Goal: Task Accomplishment & Management: Complete application form

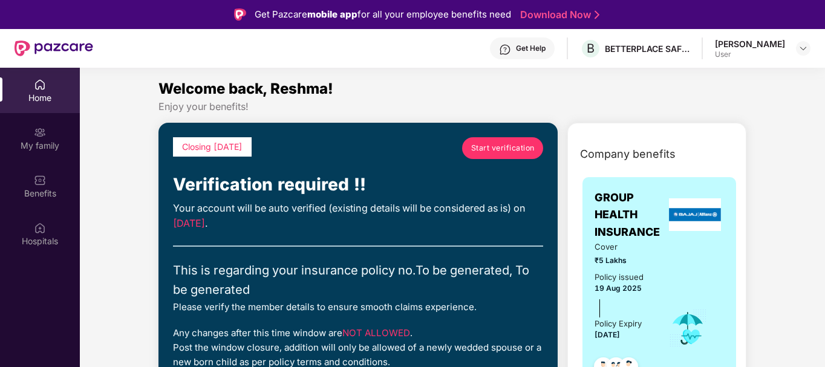
click at [524, 151] on span "Start verification" at bounding box center [502, 147] width 63 height 11
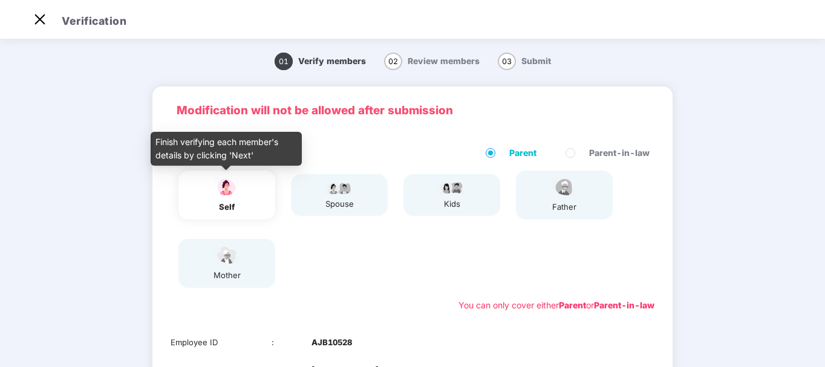
click at [232, 185] on img at bounding box center [227, 187] width 30 height 21
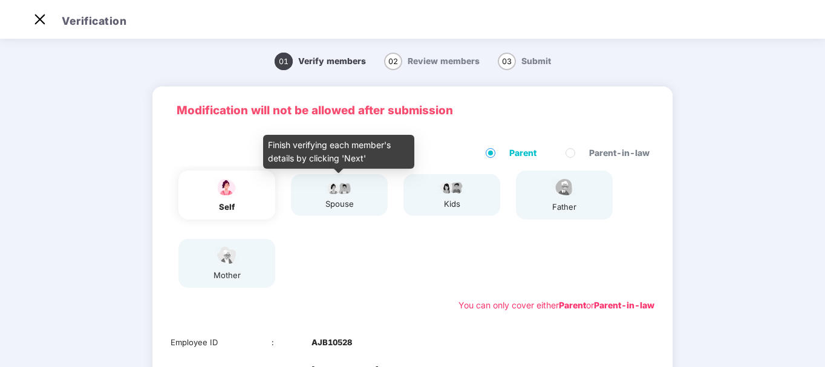
click at [327, 189] on img at bounding box center [339, 187] width 30 height 15
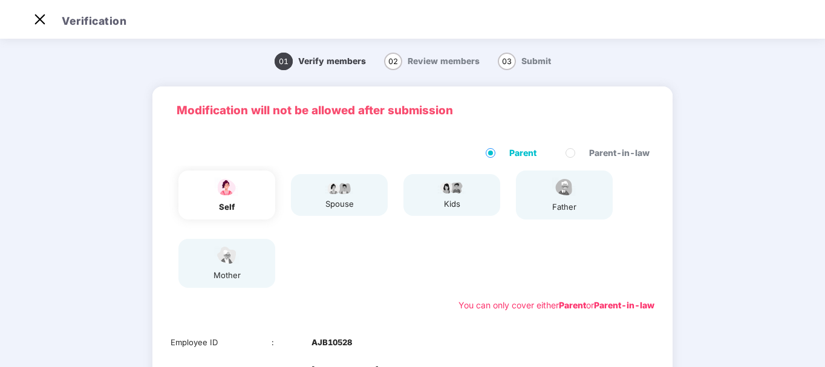
click at [421, 59] on span "Review members" at bounding box center [444, 61] width 72 height 10
click at [390, 57] on span "02" at bounding box center [393, 62] width 18 height 18
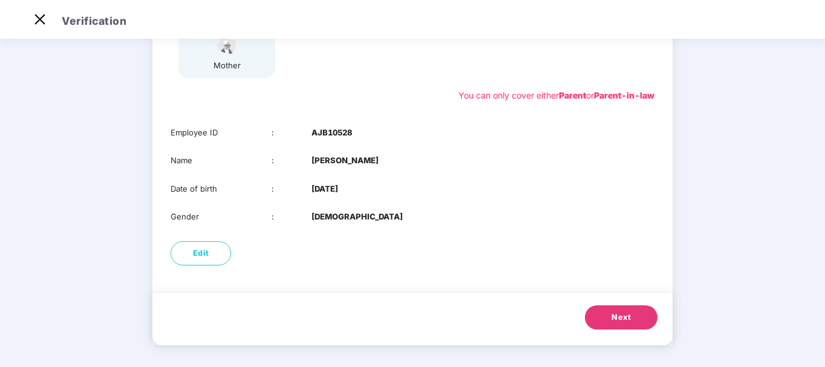
scroll to position [212, 0]
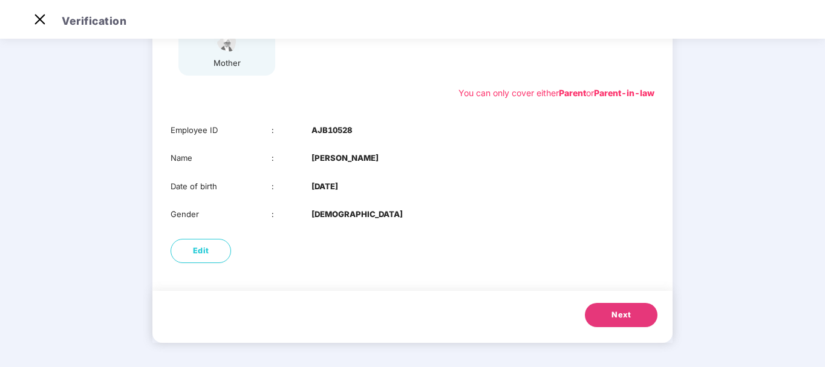
click at [627, 316] on span "Next" at bounding box center [620, 315] width 19 height 12
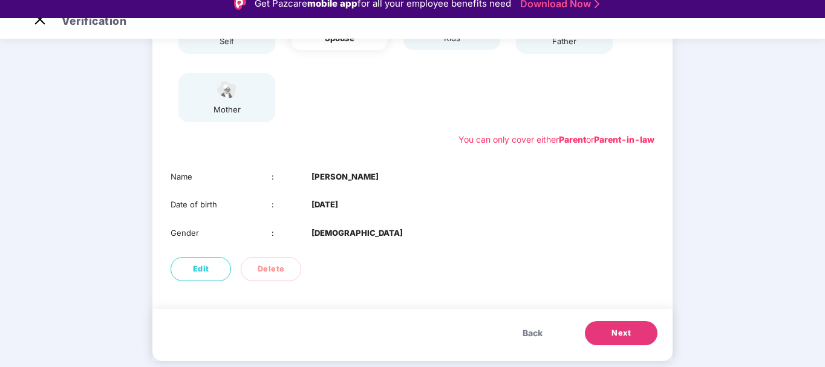
scroll to position [0, 0]
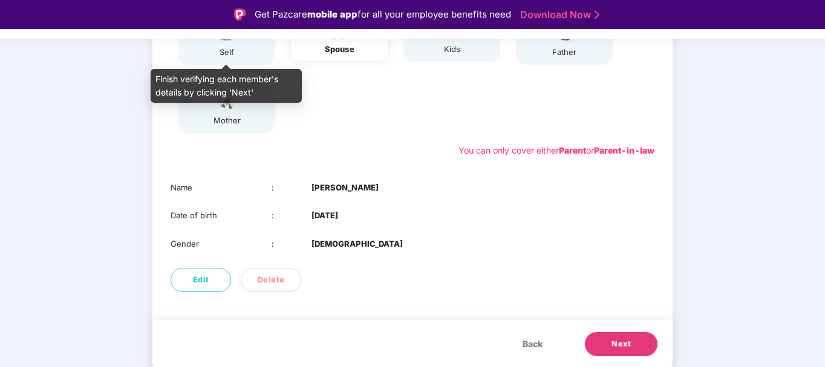
click at [216, 50] on div "self" at bounding box center [227, 52] width 30 height 13
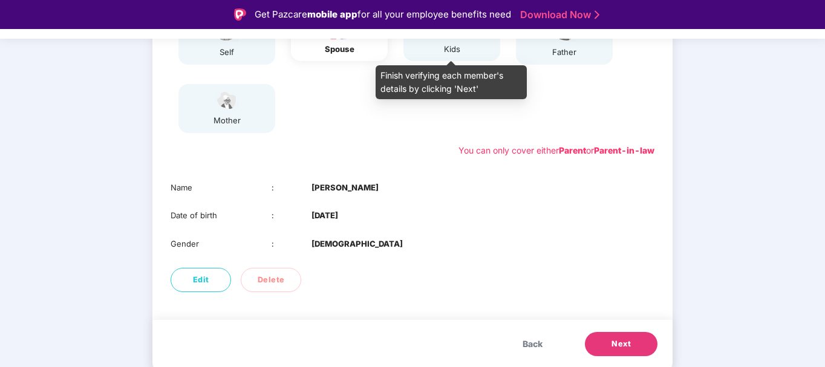
click at [440, 48] on div "kids" at bounding box center [452, 49] width 30 height 13
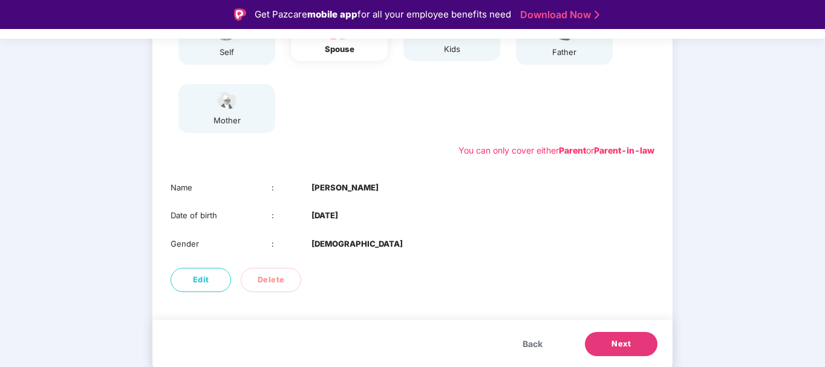
click at [618, 336] on button "Next" at bounding box center [621, 344] width 73 height 24
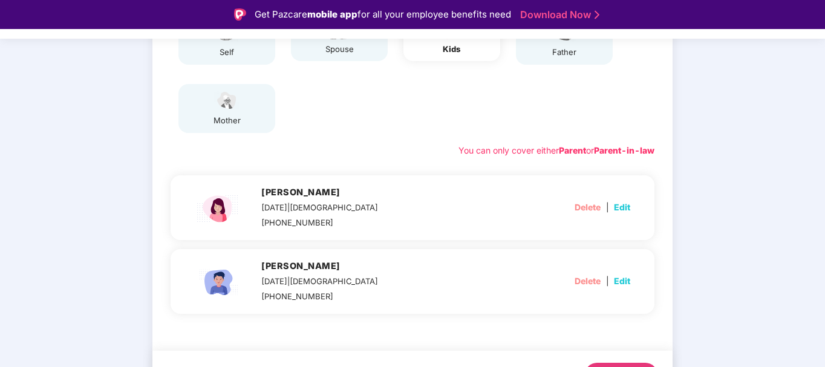
scroll to position [29, 0]
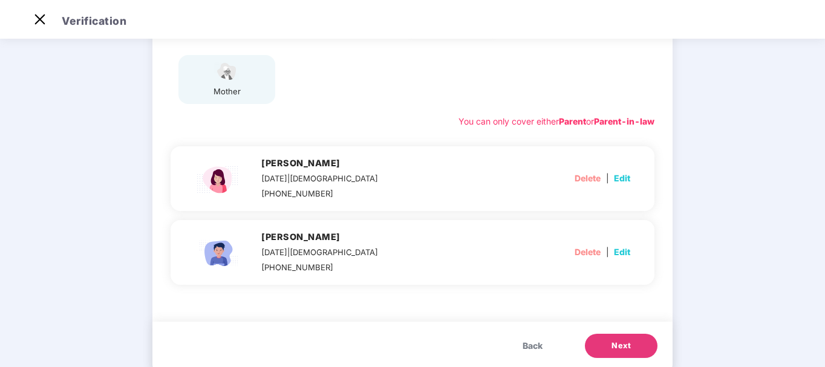
click at [628, 337] on button "Next" at bounding box center [621, 346] width 73 height 24
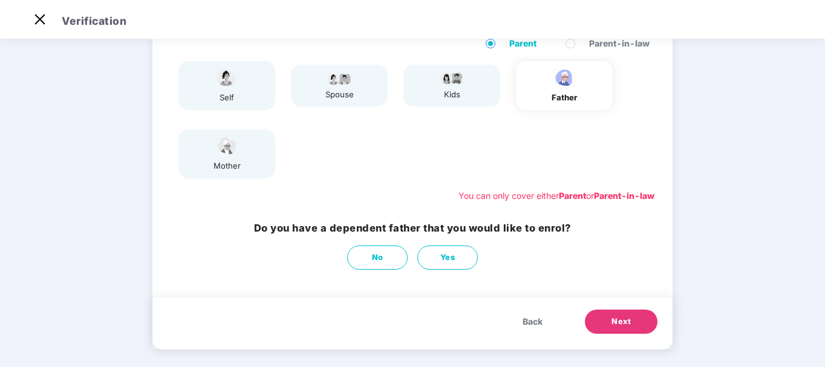
scroll to position [112, 0]
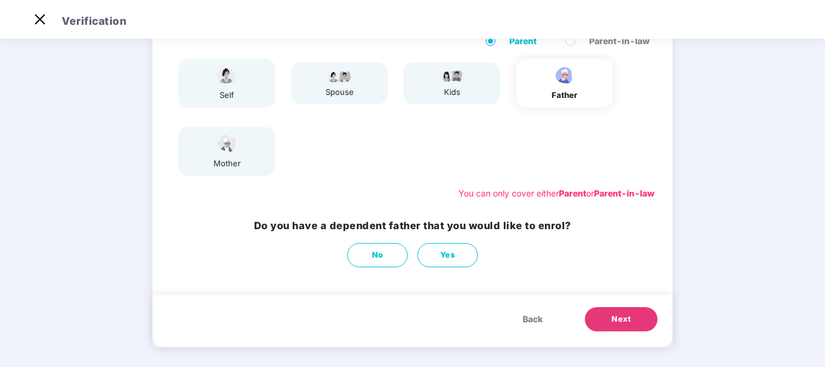
click at [640, 320] on button "Next" at bounding box center [621, 319] width 73 height 24
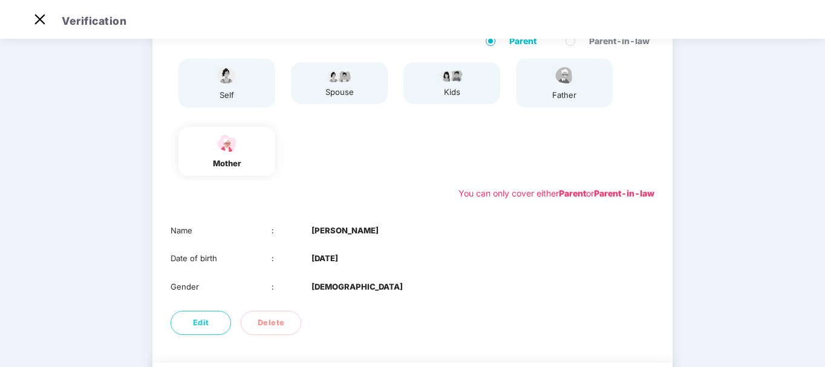
click at [740, 194] on div "01 Verify members 02 Review members 03 Submit Modification will not be allowed …" at bounding box center [412, 184] width 825 height 508
click at [649, 290] on div "Gender : [DEMOGRAPHIC_DATA]" at bounding box center [412, 287] width 484 height 13
click at [710, 263] on div "01 Verify members 02 Review members 03 Submit Modification will not be allowed …" at bounding box center [412, 184] width 825 height 508
drag, startPoint x: 821, startPoint y: 305, endPoint x: 822, endPoint y: 342, distance: 36.9
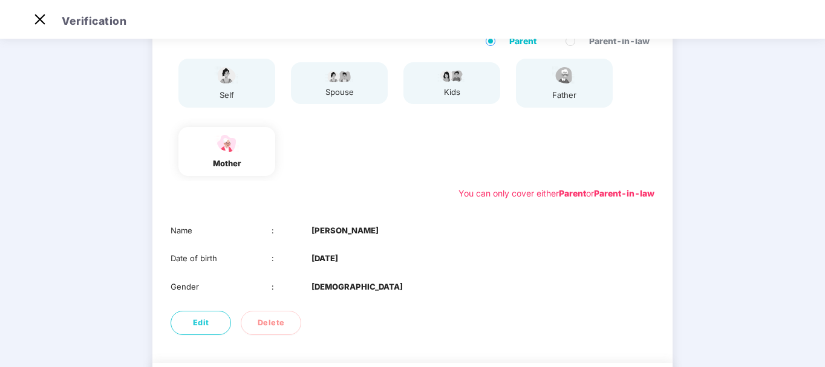
click at [822, 342] on div "01 Verify members 02 Review members 03 Submit Modification will not be allowed …" at bounding box center [412, 184] width 825 height 508
click at [658, 109] on div "Parent Parent-in-law self spouse kids father mother You can only cover either P…" at bounding box center [412, 116] width 520 height 189
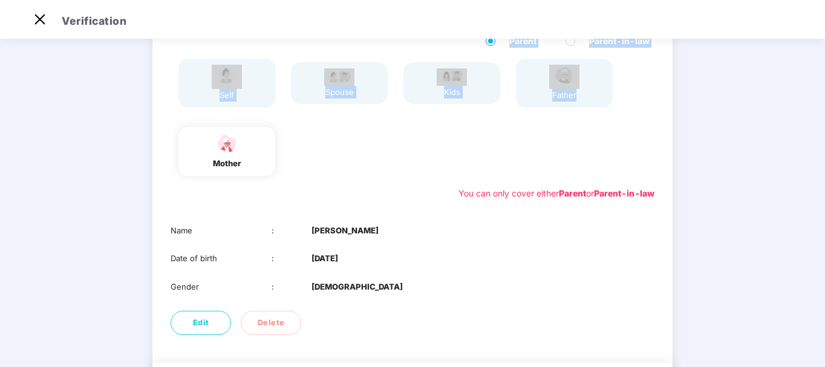
drag, startPoint x: 822, startPoint y: 140, endPoint x: 823, endPoint y: 115, distance: 24.8
click at [823, 114] on div "Verification 01 Verify members 02 Review members 03 Submit Modification will no…" at bounding box center [412, 183] width 825 height 367
click at [793, 136] on div "01 Verify members 02 Review members 03 Submit Modification will not be allowed …" at bounding box center [412, 184] width 825 height 508
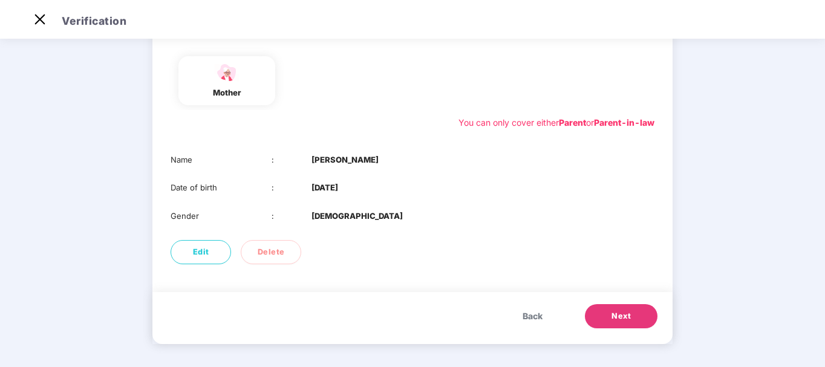
scroll to position [184, 0]
click at [619, 311] on span "Next" at bounding box center [620, 315] width 19 height 12
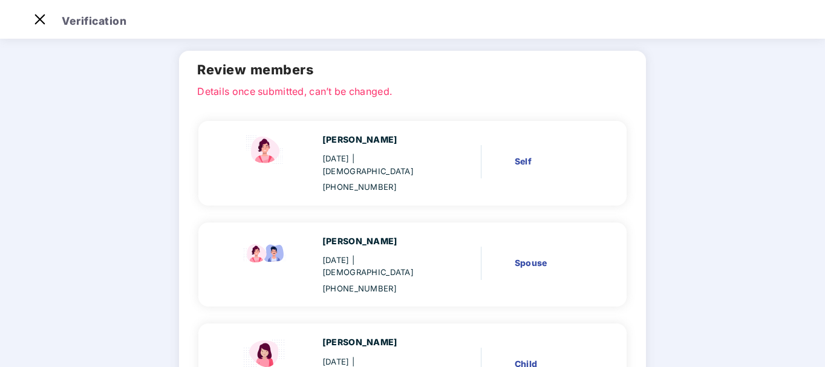
scroll to position [31, 0]
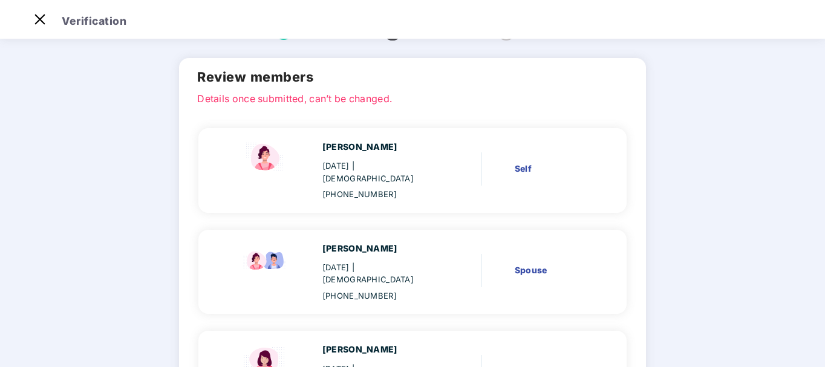
click at [819, 314] on main "Verify members 02 Review members 03 Submit Review members Details once submitte…" at bounding box center [412, 363] width 825 height 716
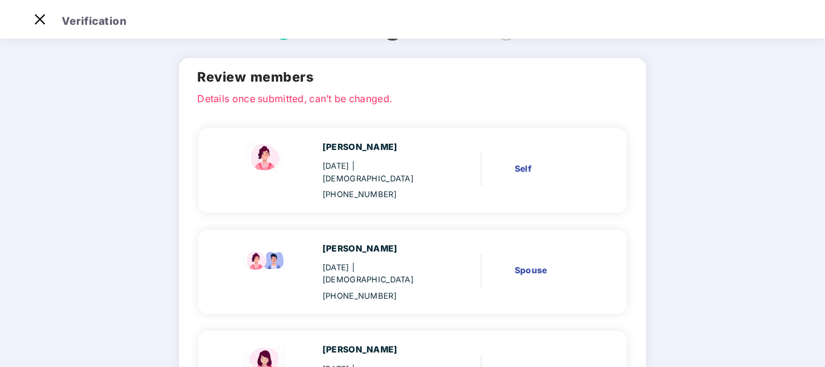
drag, startPoint x: 823, startPoint y: 206, endPoint x: 823, endPoint y: 260, distance: 53.8
click at [823, 260] on main "Verify members 02 Review members 03 Submit Review members Details once submitte…" at bounding box center [412, 363] width 825 height 716
click at [822, 350] on main "Verify members 02 Review members 03 Submit Review members Details once submitte…" at bounding box center [412, 363] width 825 height 716
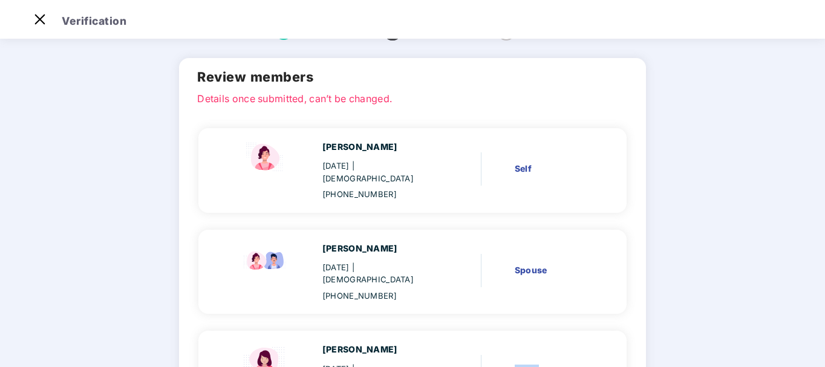
click at [822, 350] on main "Verify members 02 Review members 03 Submit Review members Details once submitte…" at bounding box center [412, 363] width 825 height 716
click at [773, 323] on main "Verify members 02 Review members 03 Submit Review members Details once submitte…" at bounding box center [412, 363] width 825 height 716
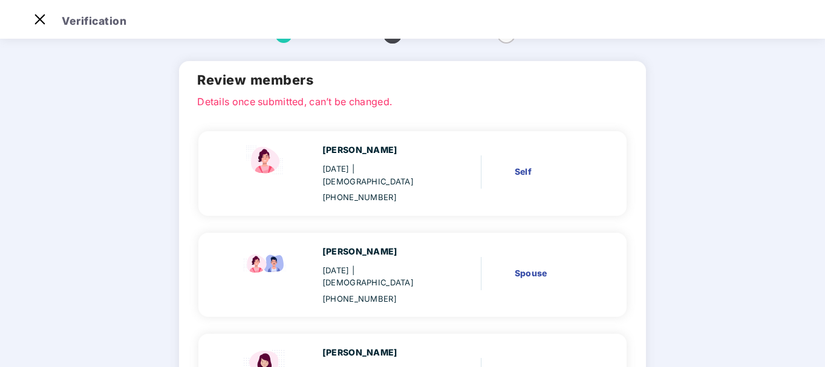
scroll to position [30, 0]
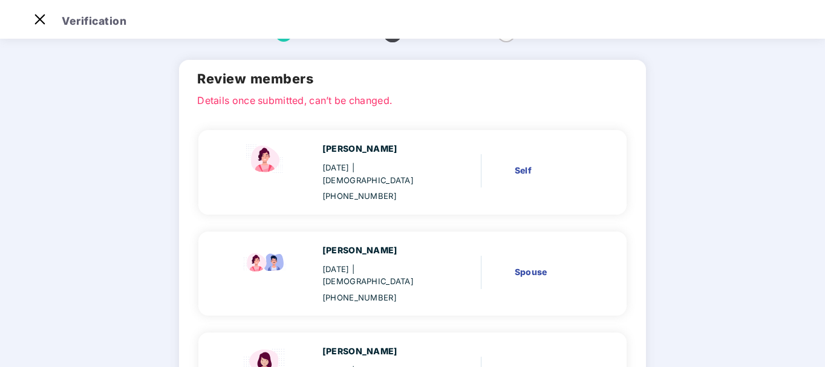
drag, startPoint x: 823, startPoint y: 204, endPoint x: 825, endPoint y: 281, distance: 76.8
click at [824, 281] on html "Get Pazcare mobile app for all your employee benefits need Download Now Verific…" at bounding box center [412, 154] width 825 height 367
